Goal: Information Seeking & Learning: Learn about a topic

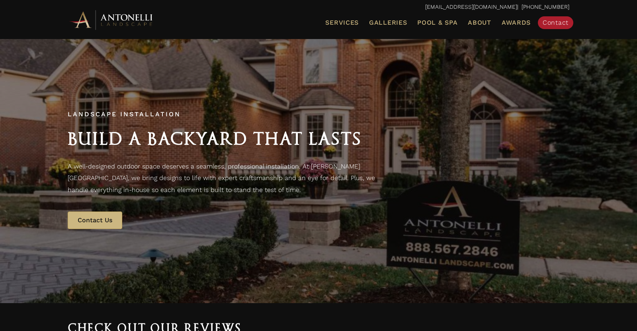
click at [124, 112] on span "Landscape Installation" at bounding box center [124, 114] width 113 height 8
copy span "Landscape Installation"
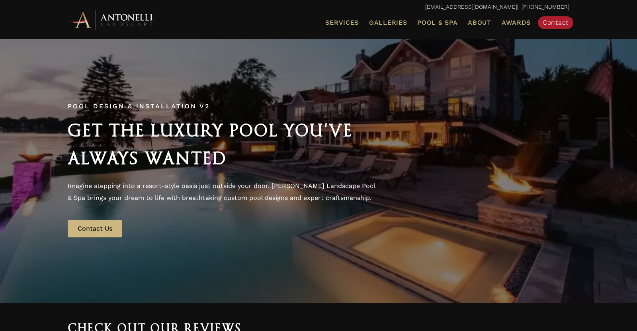
click at [121, 108] on span "Pool Design & Installation v2" at bounding box center [139, 106] width 142 height 8
drag, startPoint x: 193, startPoint y: 107, endPoint x: 61, endPoint y: 98, distance: 132.9
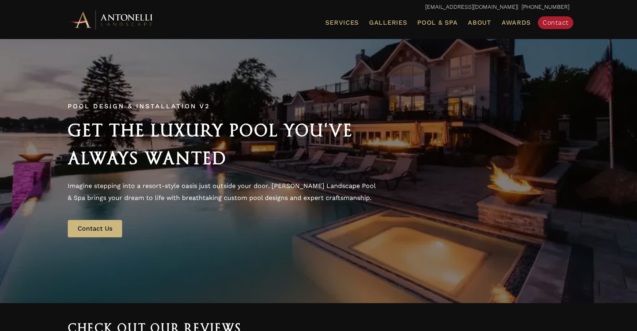
click at [61, 98] on div "Pool Design & Installation v2 Get the Luxury Pool You've Always Wanted Imagine …" at bounding box center [318, 170] width 517 height 149
copy span "Pool Design & Installation"
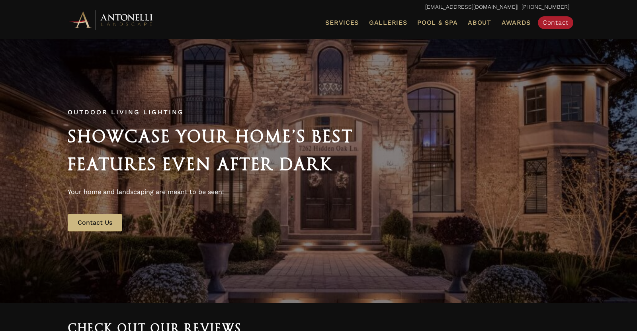
drag, startPoint x: 52, startPoint y: 107, endPoint x: 156, endPoint y: 107, distance: 104.7
click at [156, 107] on div "Outdoor Living Lighting Showcase Your Home’s Best Features Even After Dark Your…" at bounding box center [318, 170] width 637 height 265
click at [154, 107] on div "Outdoor Living Lighting Showcase Your Home’s Best Features Even After Dark Your…" at bounding box center [318, 170] width 517 height 137
click at [150, 108] on div "Outdoor Living Lighting Showcase Your Home’s Best Features Even After Dark Your…" at bounding box center [318, 170] width 517 height 137
drag, startPoint x: 180, startPoint y: 113, endPoint x: 61, endPoint y: 112, distance: 118.6
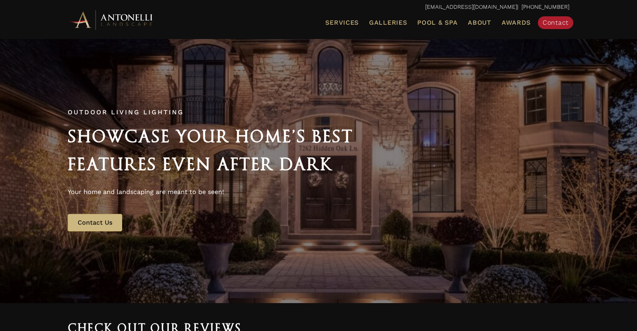
click at [61, 112] on div "Outdoor Living Lighting Showcase Your Home’s Best Features Even After Dark Your…" at bounding box center [318, 170] width 517 height 137
copy span "Outdoor Living Lighting"
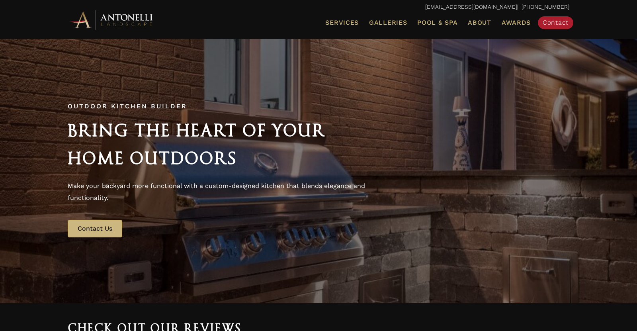
drag, startPoint x: 61, startPoint y: 106, endPoint x: 187, endPoint y: 100, distance: 125.9
click at [187, 100] on div "Outdoor Kitchen Builder Bring the Heart of Your Home Outdoors Make your backyar…" at bounding box center [318, 170] width 517 height 149
copy span "Outdoor Kitchen Builder"
